Goal: Task Accomplishment & Management: Manage account settings

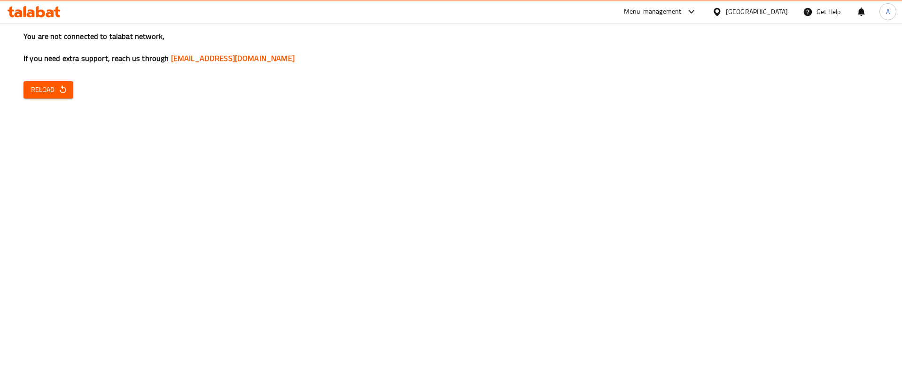
click at [49, 95] on span "Reload" at bounding box center [48, 90] width 35 height 12
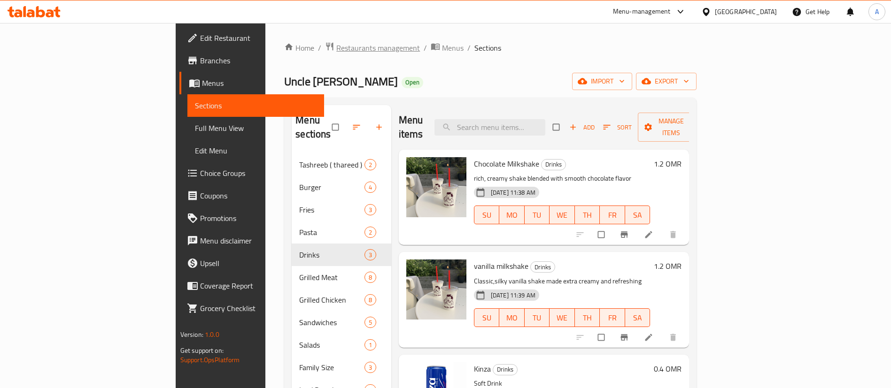
click at [336, 47] on span "Restaurants management" at bounding box center [378, 47] width 84 height 11
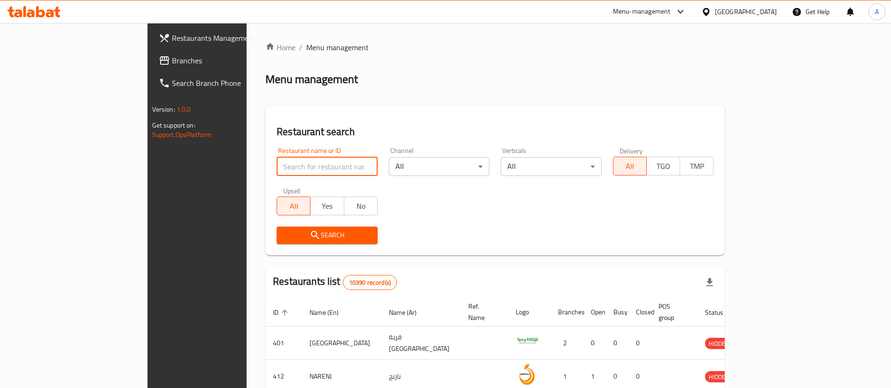
click at [277, 174] on input "search" at bounding box center [327, 166] width 101 height 19
type input "215 kafe"
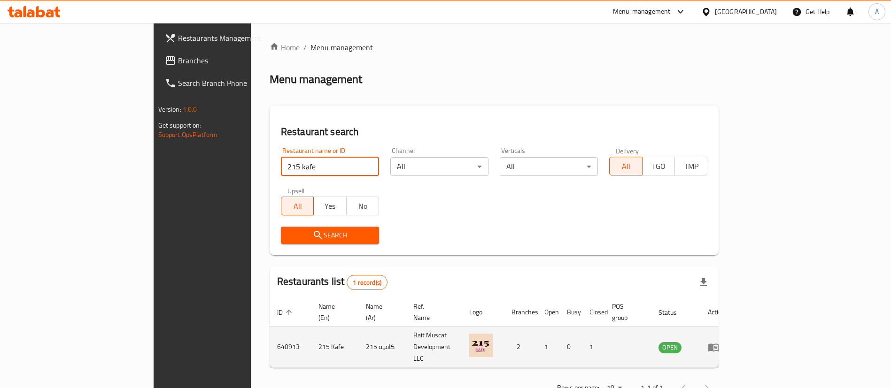
click at [719, 342] on icon "enhanced table" at bounding box center [713, 347] width 11 height 11
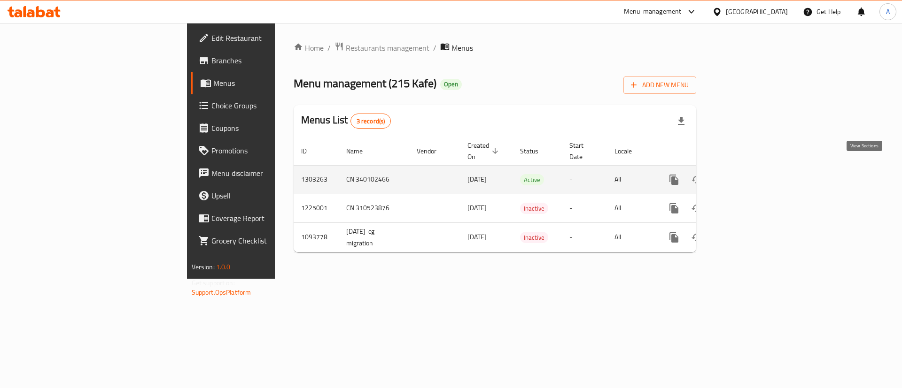
click at [747, 174] on icon "enhanced table" at bounding box center [741, 179] width 11 height 11
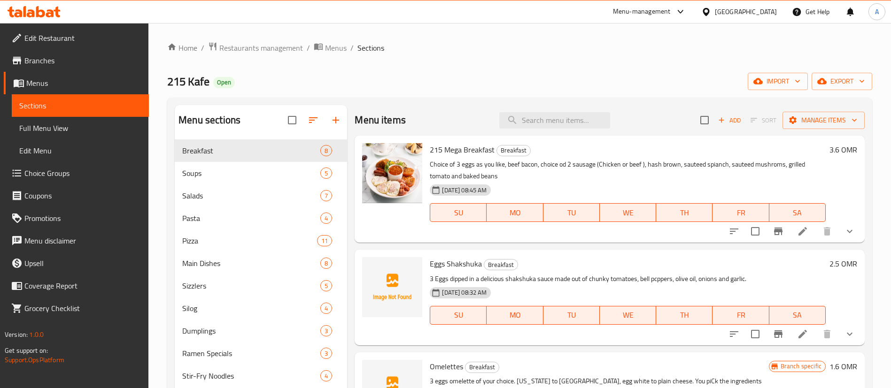
click at [531, 135] on div "Menu items Add Sort Manage items" at bounding box center [610, 120] width 510 height 31
drag, startPoint x: 537, startPoint y: 128, endPoint x: 533, endPoint y: 132, distance: 5.7
click at [537, 128] on input "search" at bounding box center [554, 120] width 111 height 16
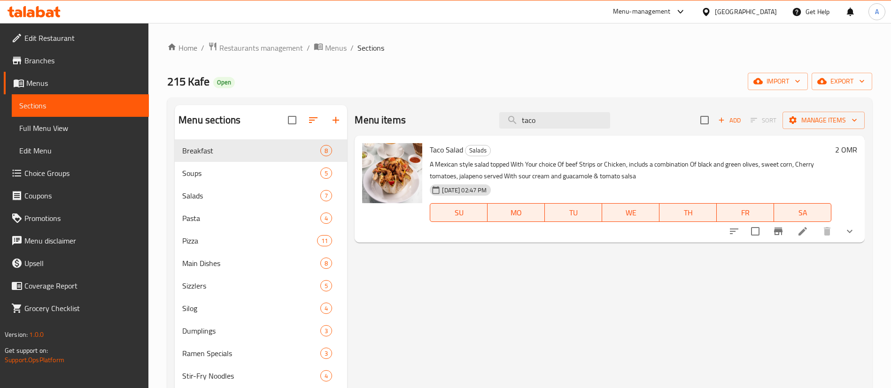
type input "taco"
click at [800, 232] on icon at bounding box center [802, 231] width 11 height 11
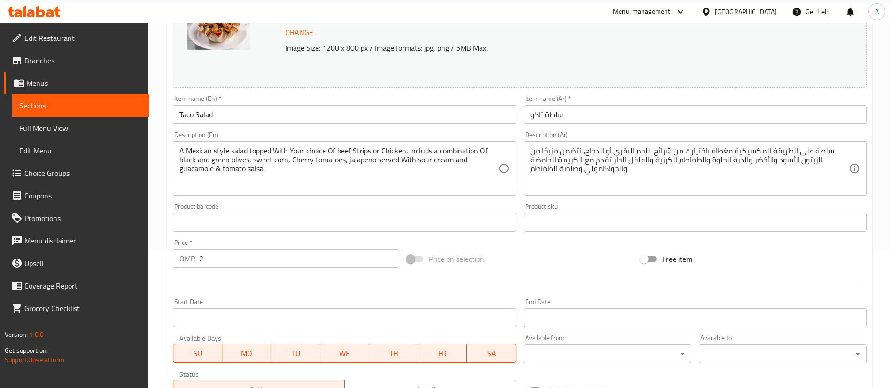
scroll to position [141, 0]
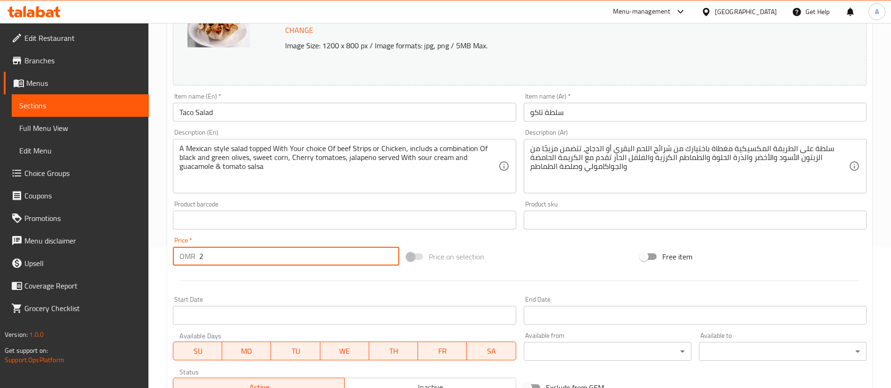
click at [228, 262] on input "2" at bounding box center [299, 256] width 200 height 19
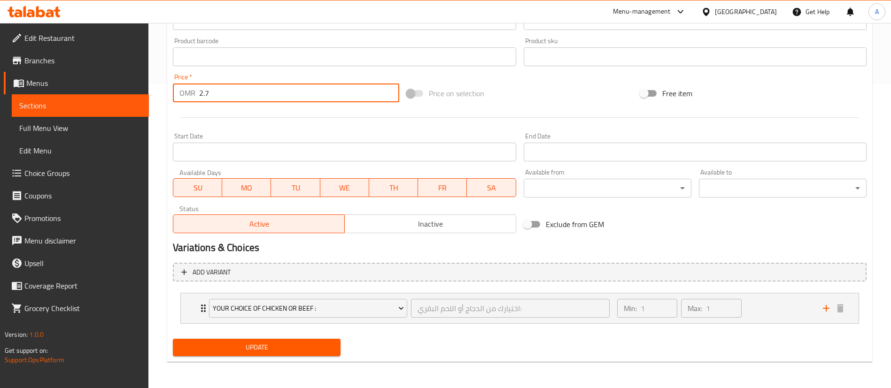
type input "2.7"
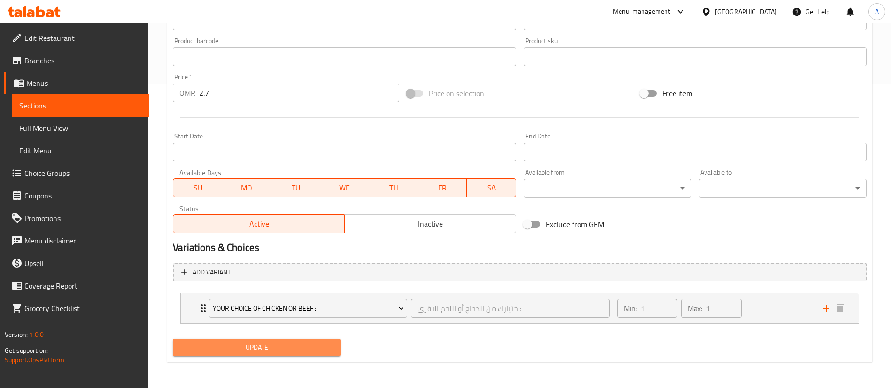
click at [247, 352] on span "Update" at bounding box center [256, 348] width 153 height 12
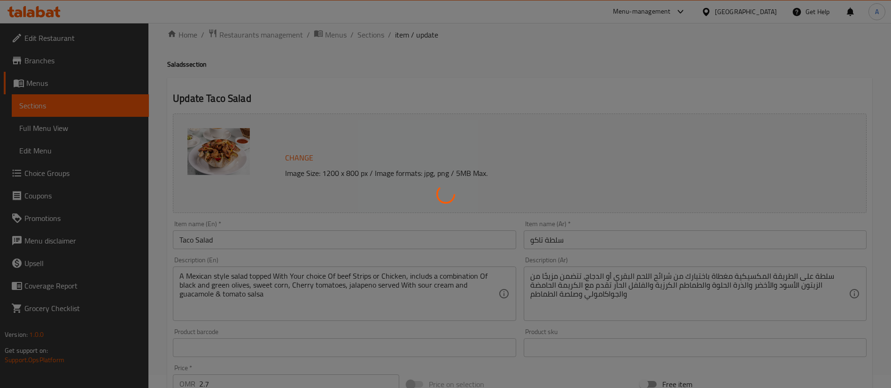
scroll to position [0, 0]
